Goal: Task Accomplishment & Management: Use online tool/utility

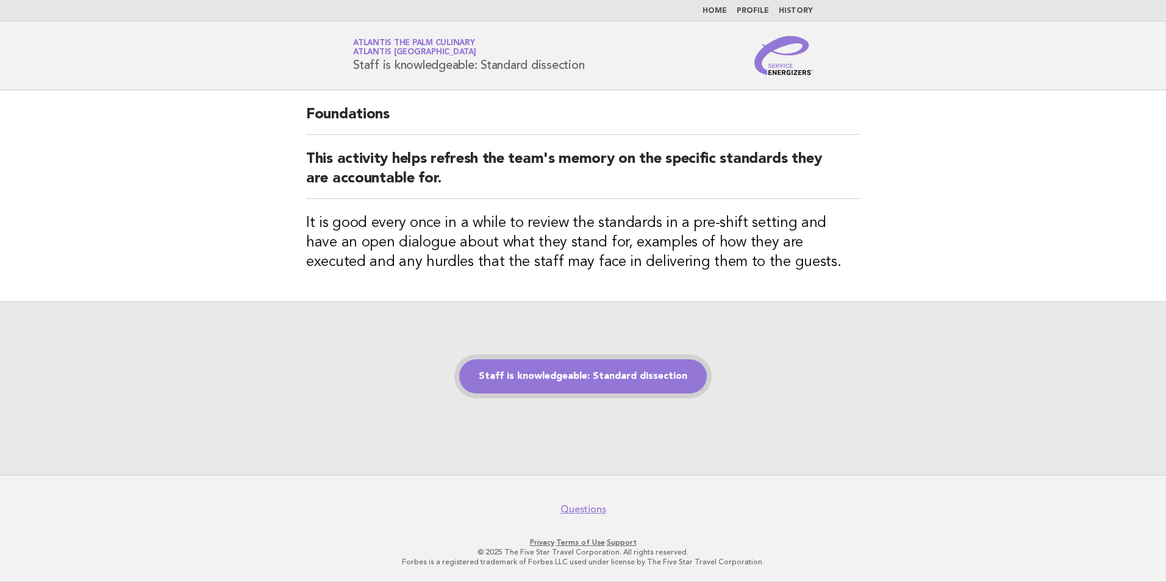
click at [583, 388] on link "Staff is knowledgeable: Standard dissection" at bounding box center [583, 376] width 248 height 34
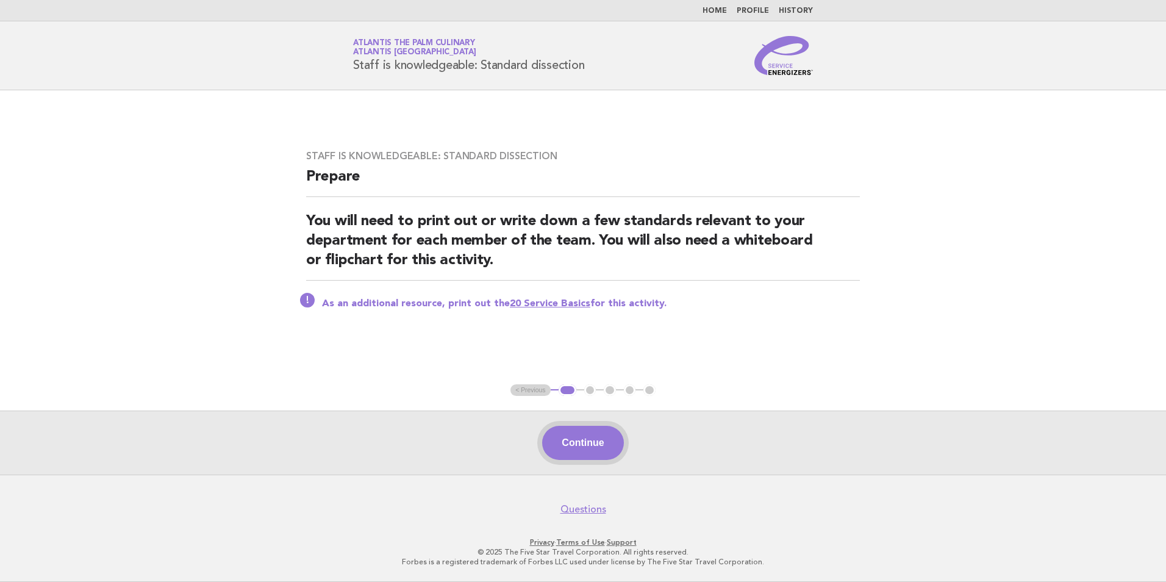
click at [580, 450] on button "Continue" at bounding box center [582, 443] width 81 height 34
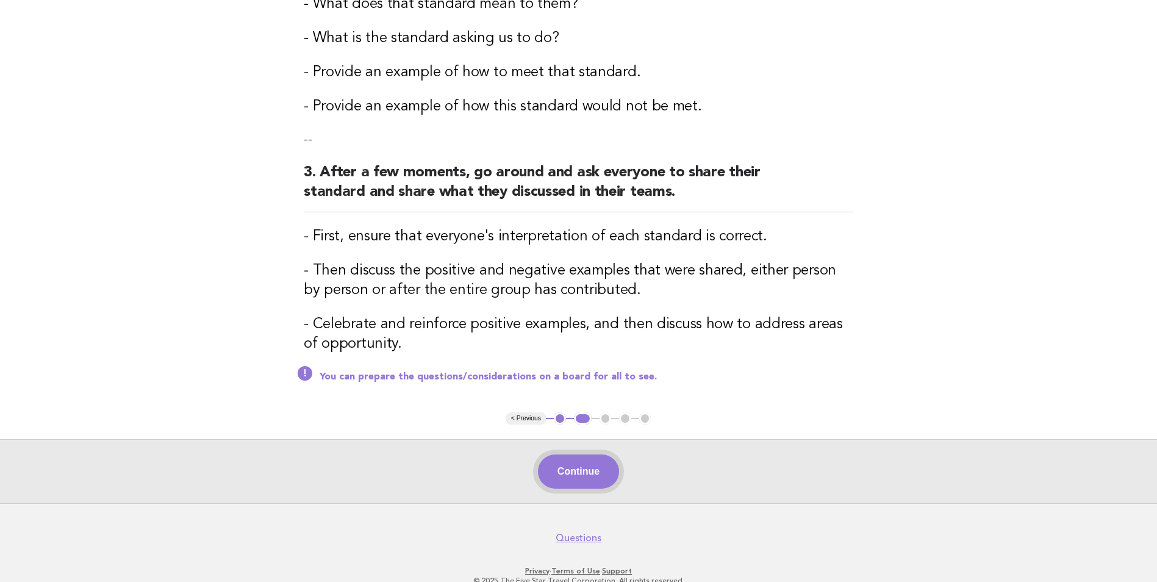
click at [590, 471] on button "Continue" at bounding box center [578, 471] width 81 height 34
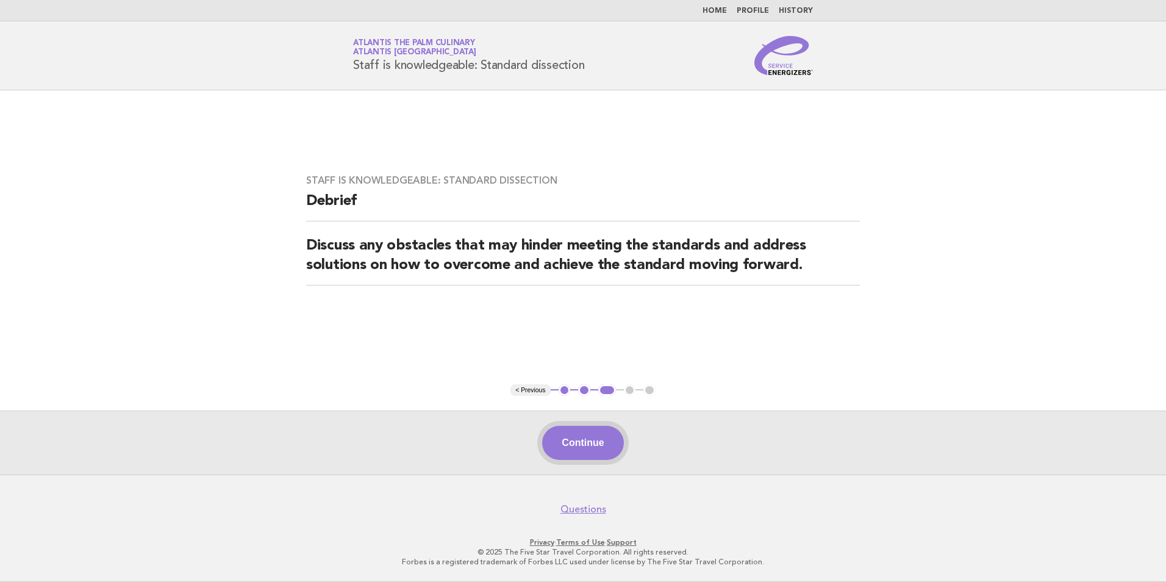
click at [591, 452] on button "Continue" at bounding box center [582, 443] width 81 height 34
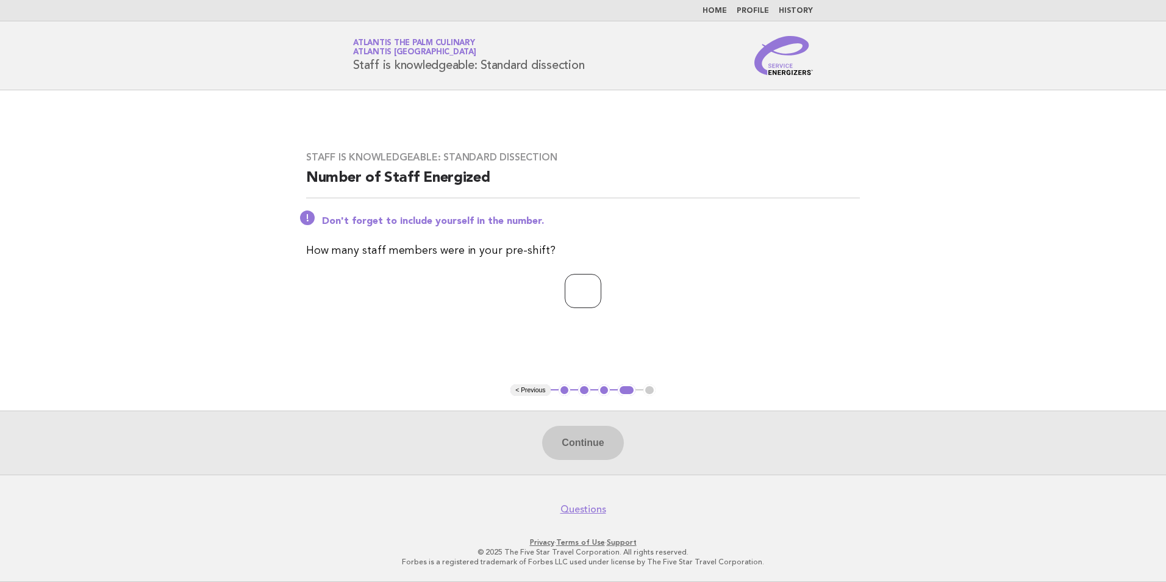
click at [565, 307] on input "number" at bounding box center [583, 291] width 37 height 34
type input "**"
click at [569, 445] on button "Continue" at bounding box center [582, 443] width 81 height 34
